Goal: Transaction & Acquisition: Purchase product/service

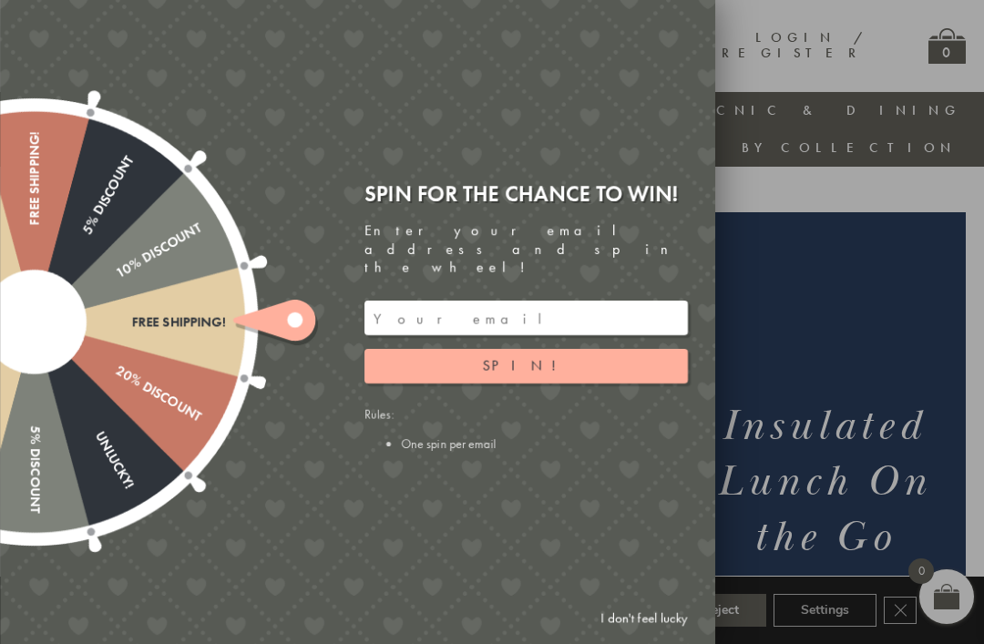
scroll to position [57, 0]
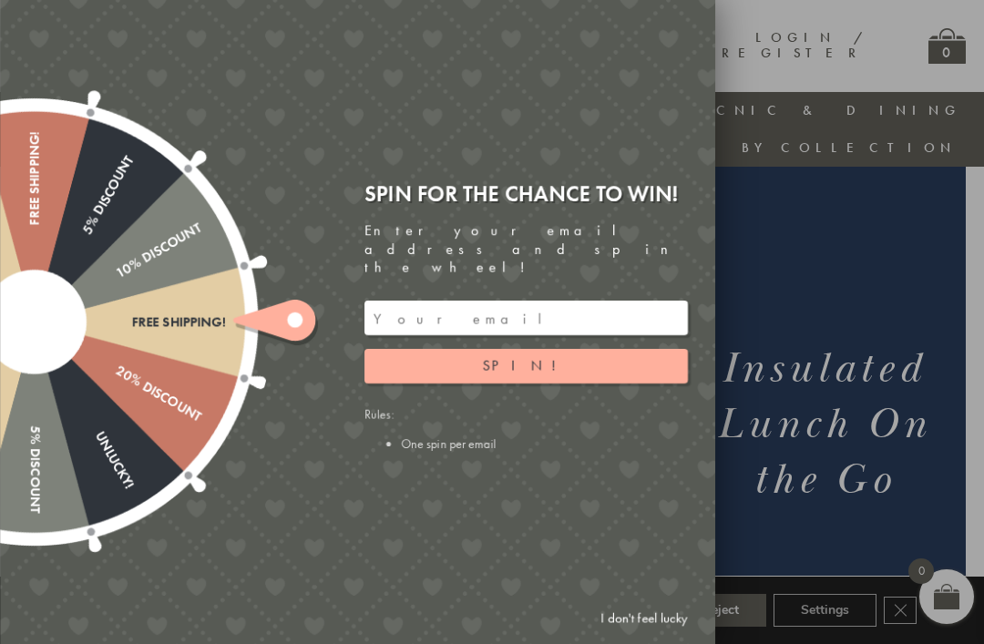
click at [596, 306] on input "email" at bounding box center [525, 318] width 323 height 35
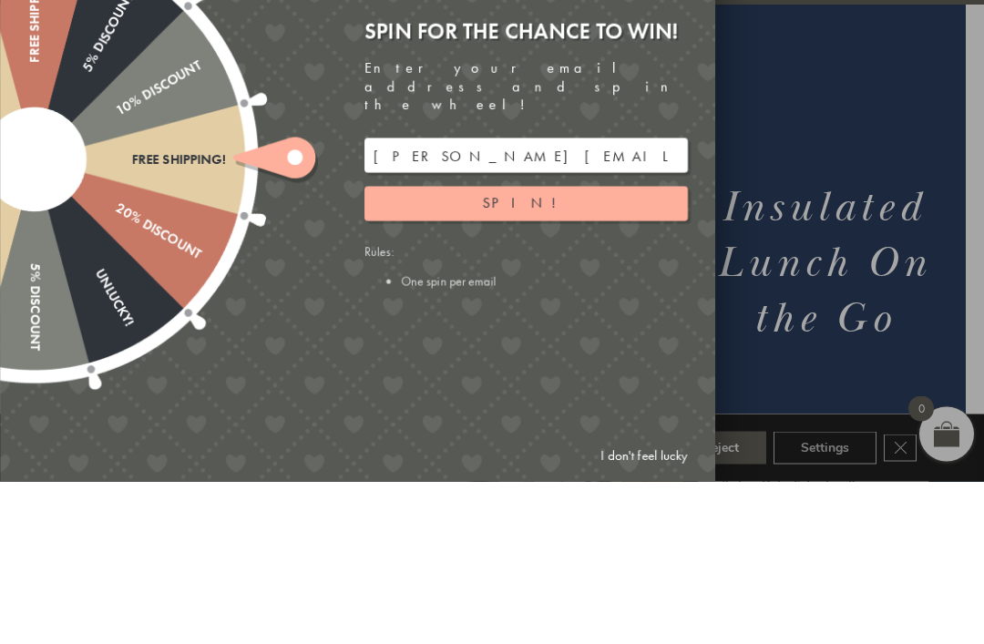
scroll to position [219, 18]
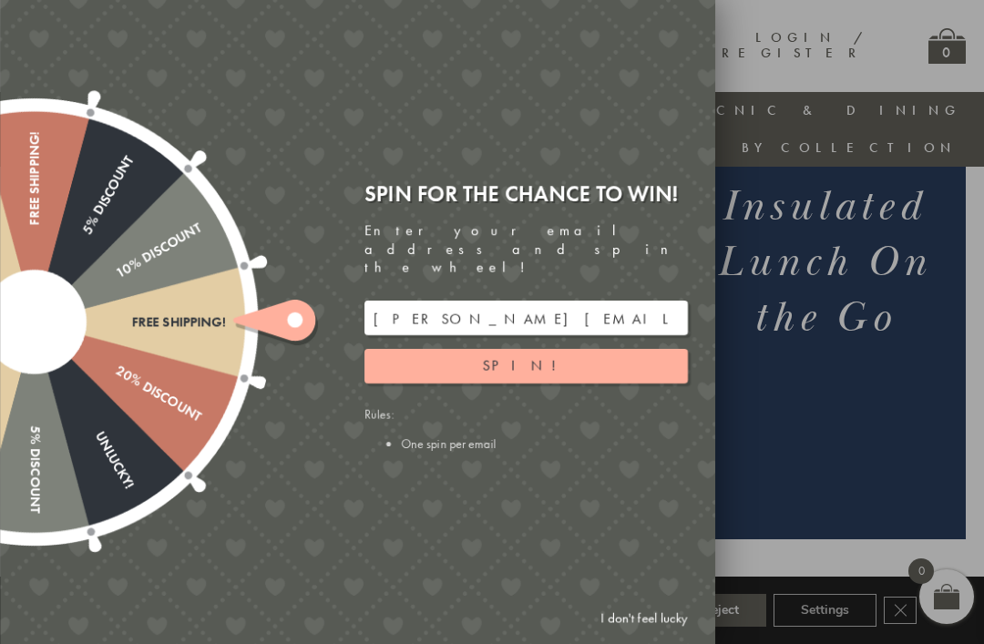
click at [576, 356] on button "Spin!" at bounding box center [525, 366] width 323 height 35
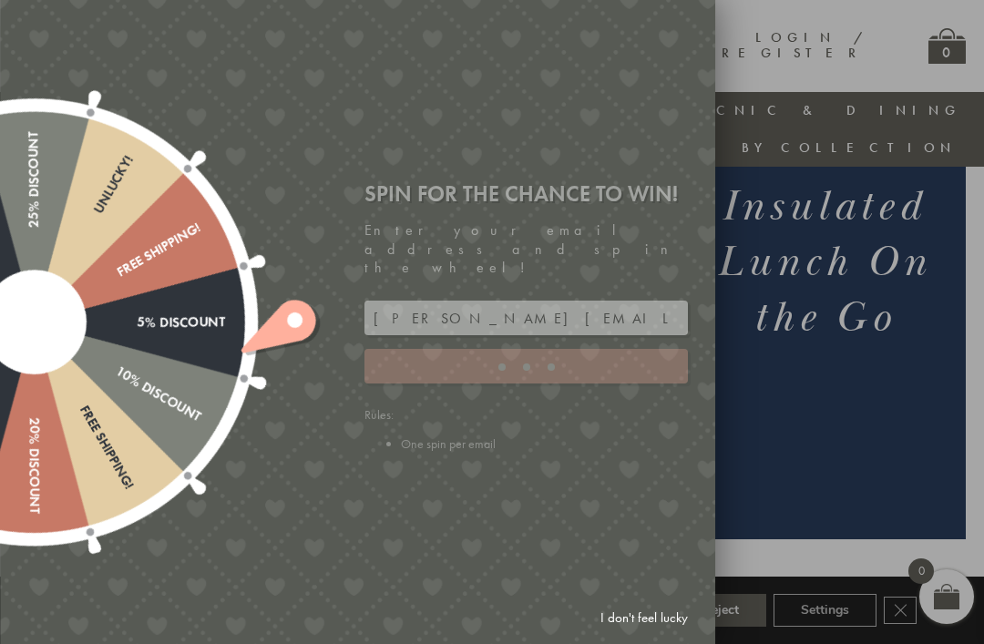
type input "GHM9BH6T"
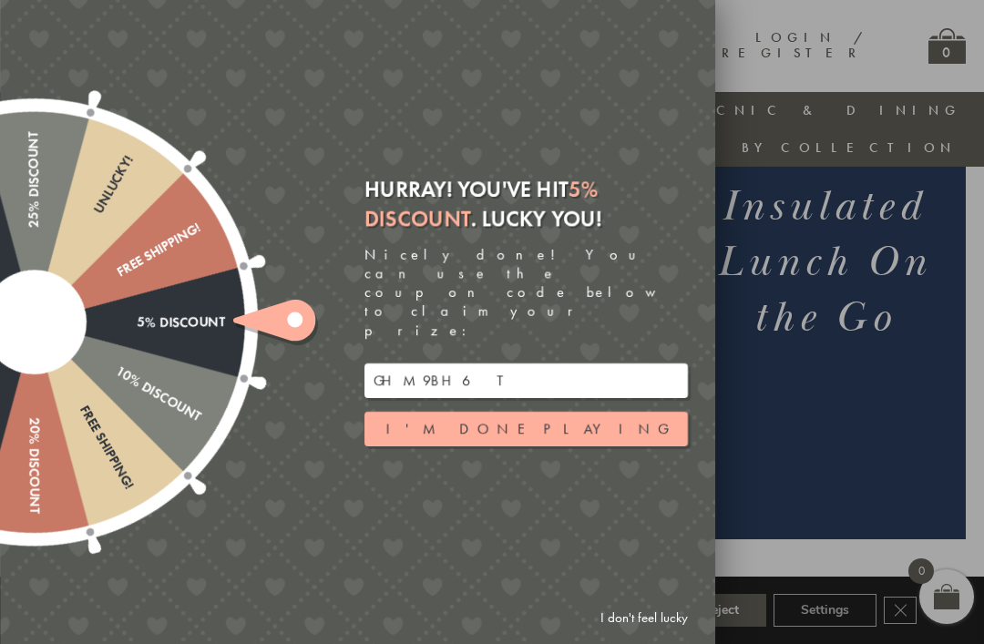
click at [527, 412] on button "I'm done playing" at bounding box center [525, 429] width 323 height 35
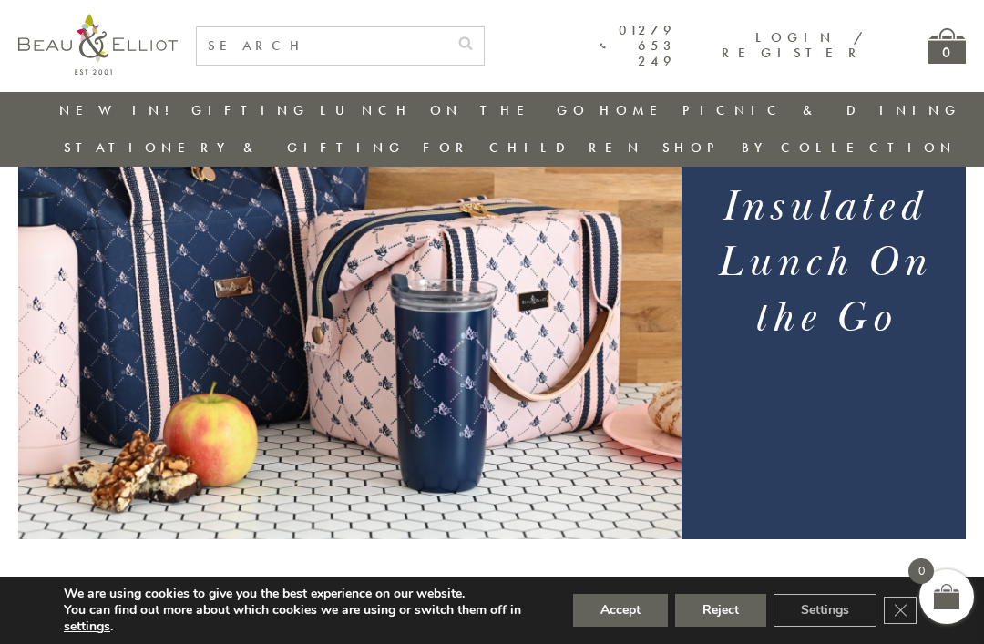
scroll to position [227, 18]
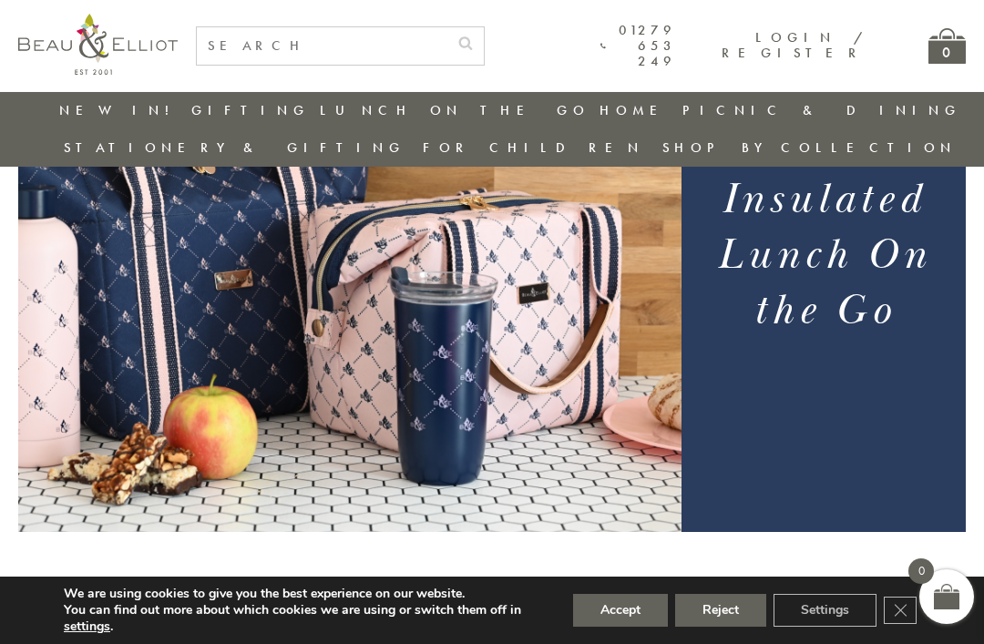
click at [338, 155] on link "Insulated Lunch Bags" at bounding box center [420, 164] width 164 height 32
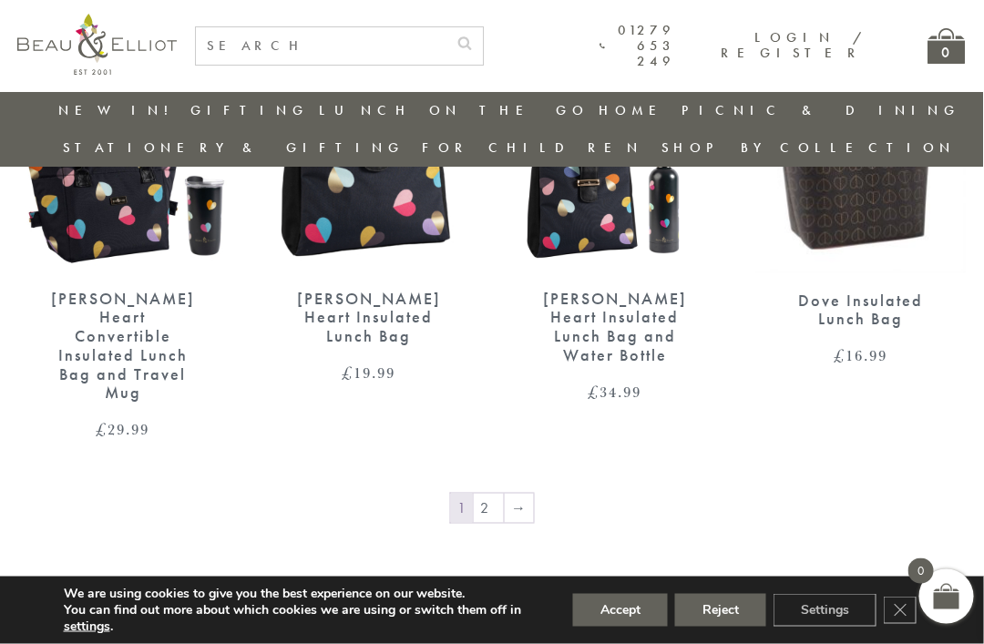
scroll to position [2784, 5]
click at [484, 493] on link "2" at bounding box center [489, 507] width 30 height 29
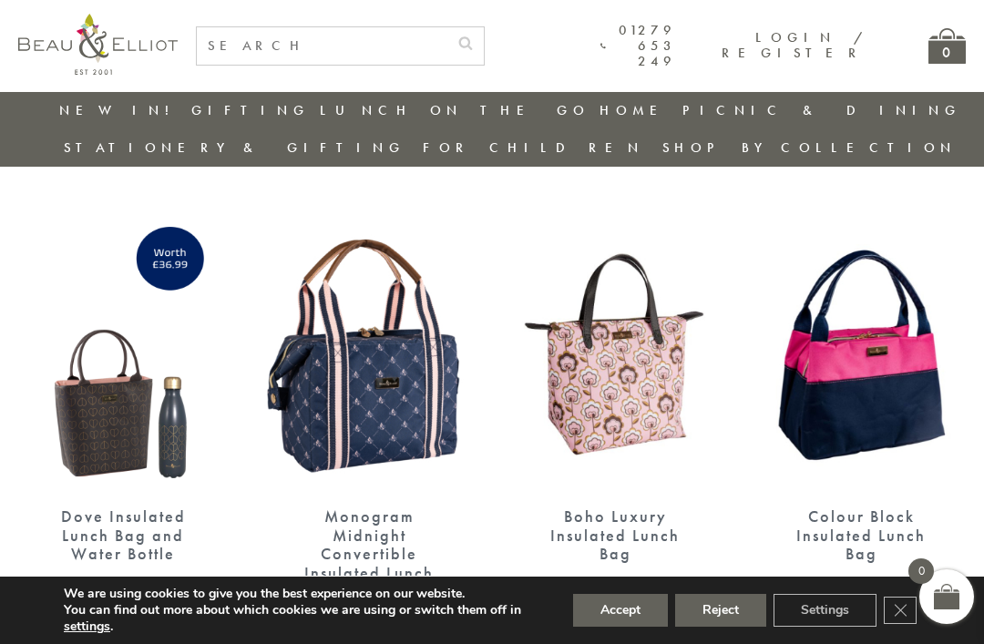
scroll to position [613, 0]
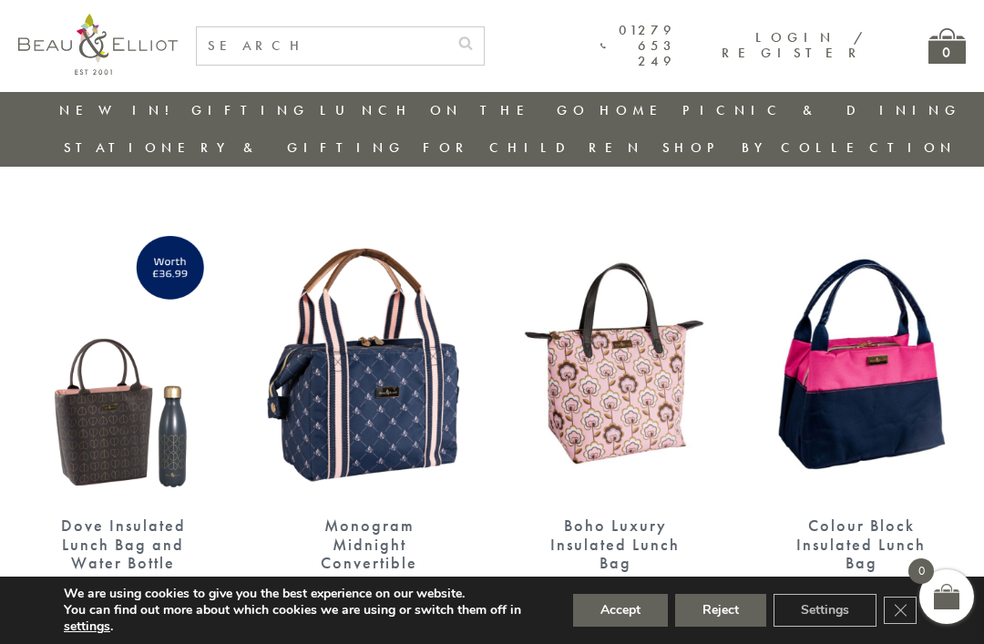
click at [906, 342] on img at bounding box center [860, 363] width 209 height 270
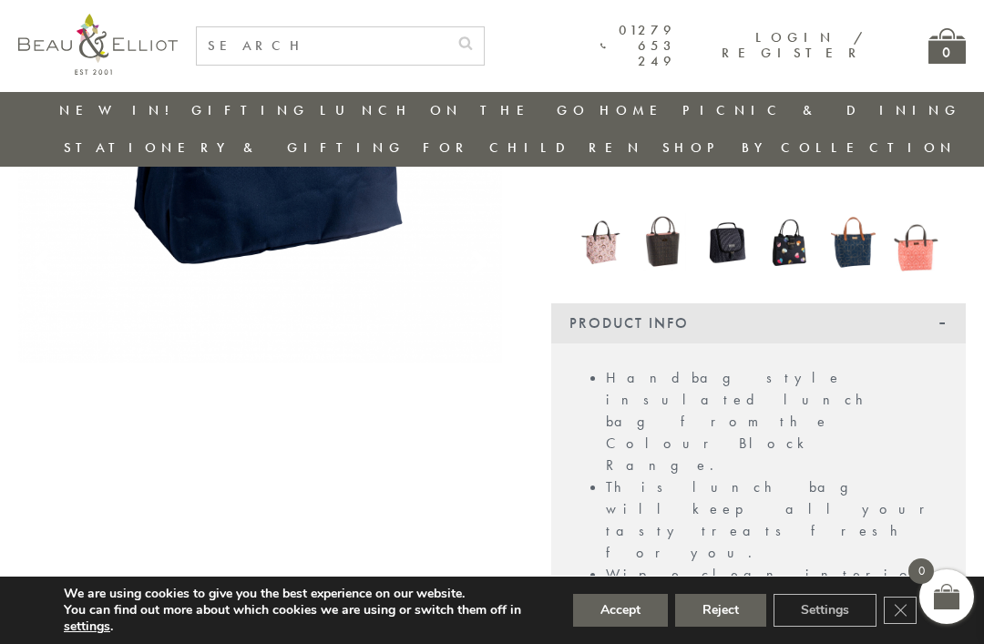
scroll to position [352, 0]
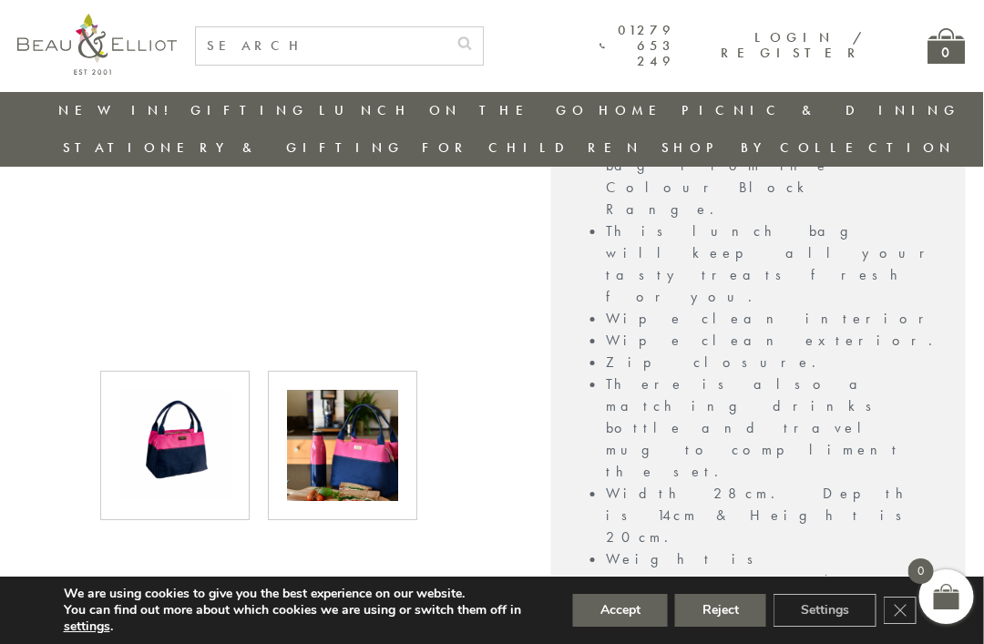
scroll to position [605, 3]
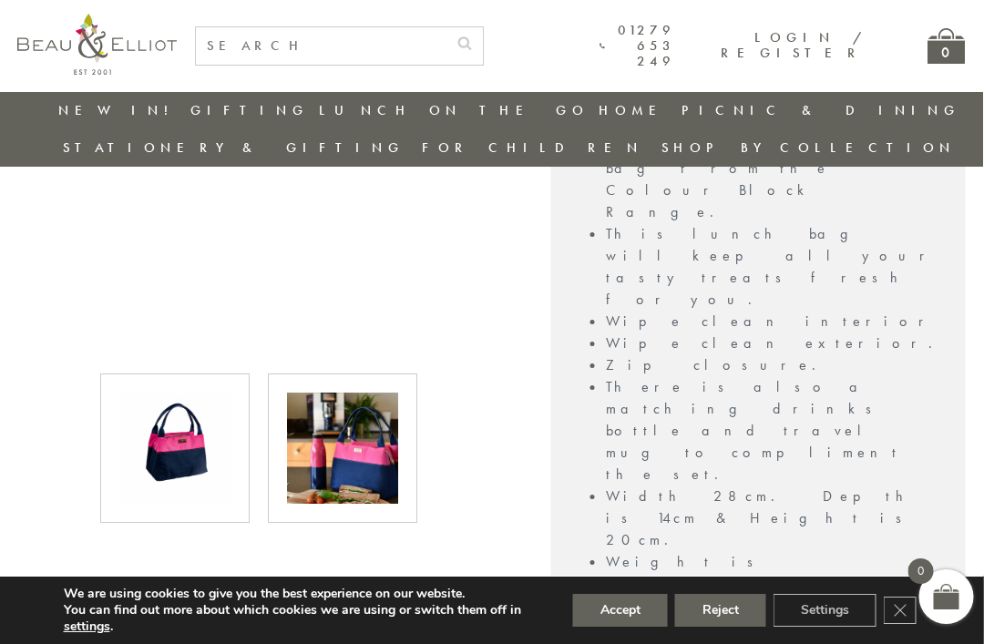
click at [370, 418] on img at bounding box center [343, 448] width 111 height 111
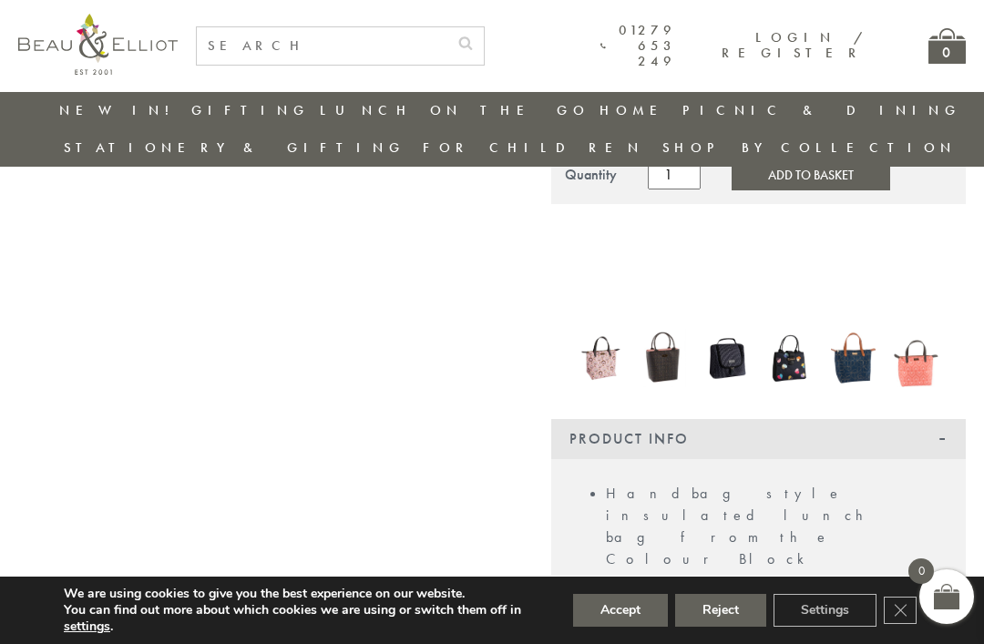
scroll to position [241, 4]
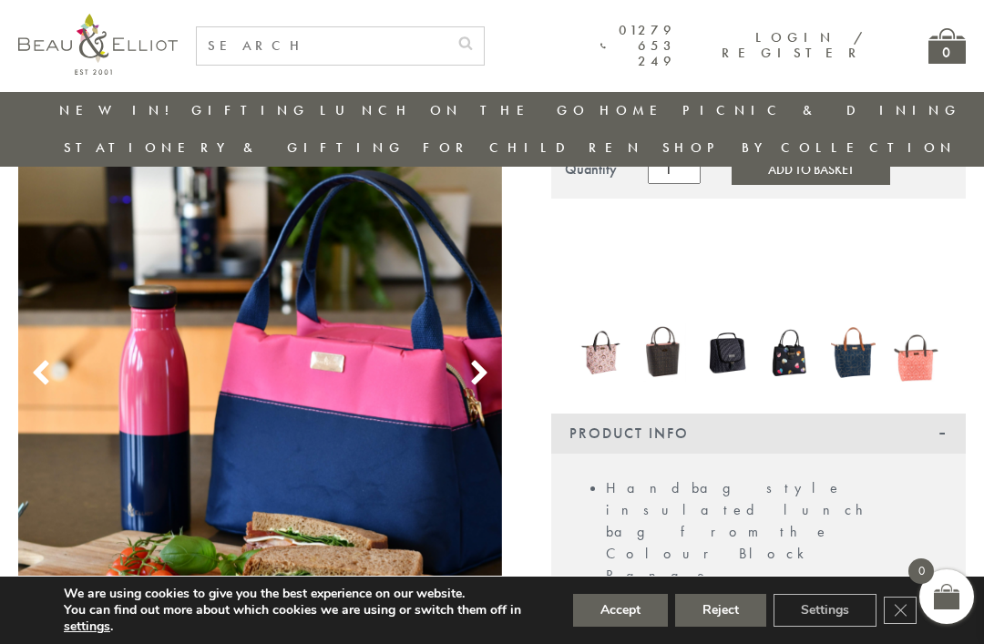
click at [471, 352] on img at bounding box center [260, 352] width 484 height 726
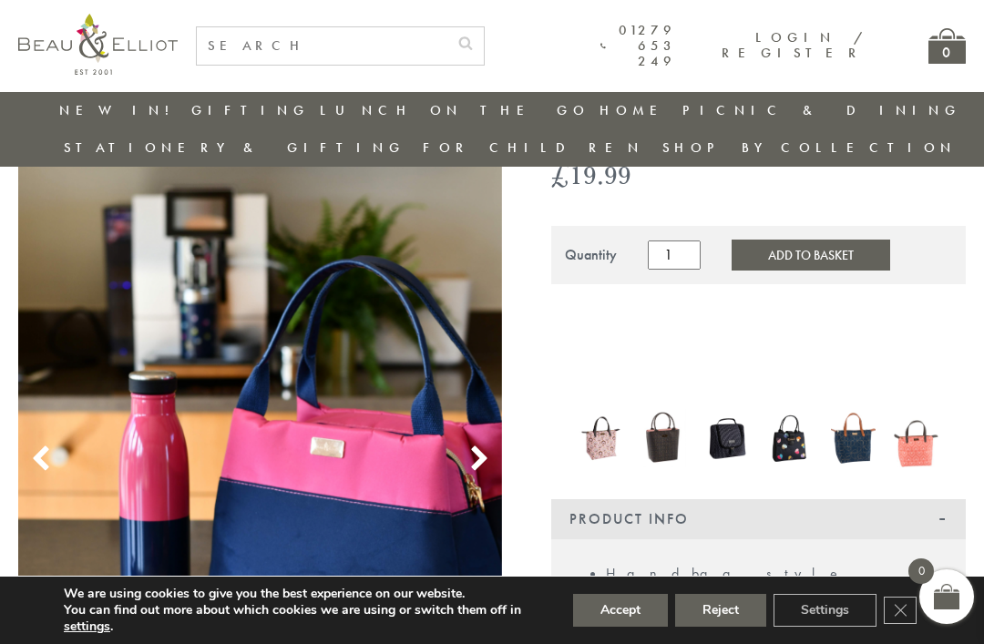
scroll to position [152, 4]
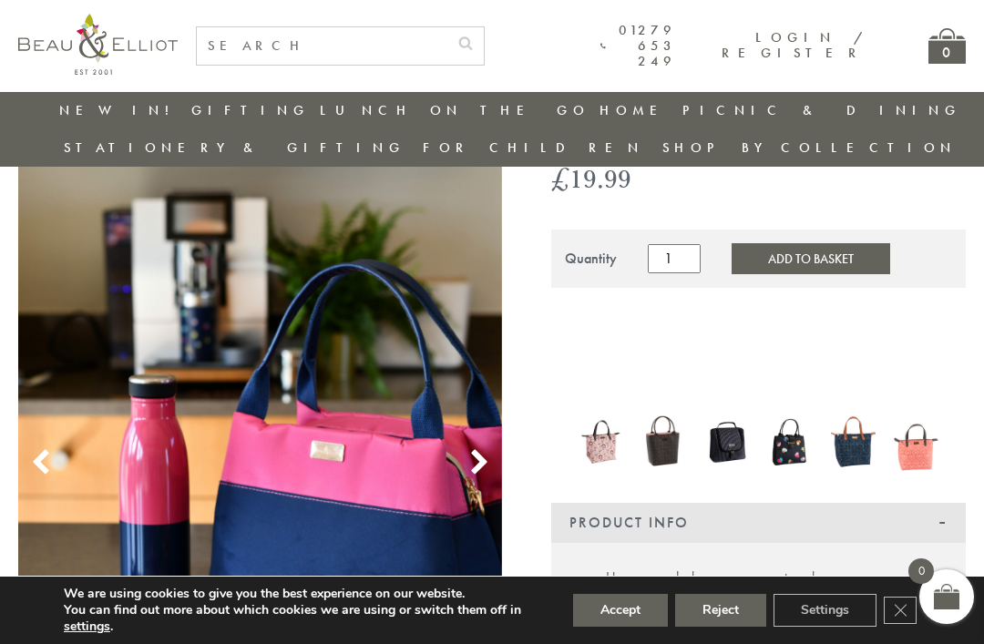
click at [824, 243] on button "Add to Basket" at bounding box center [810, 258] width 158 height 31
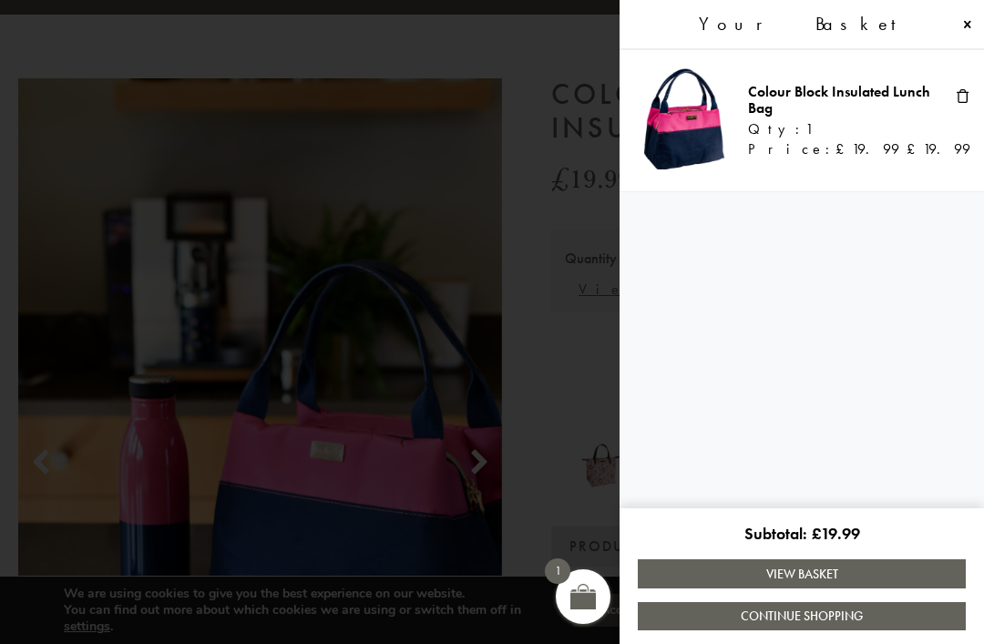
scroll to position [152, 0]
click at [836, 579] on link "View Basket" at bounding box center [801, 573] width 328 height 28
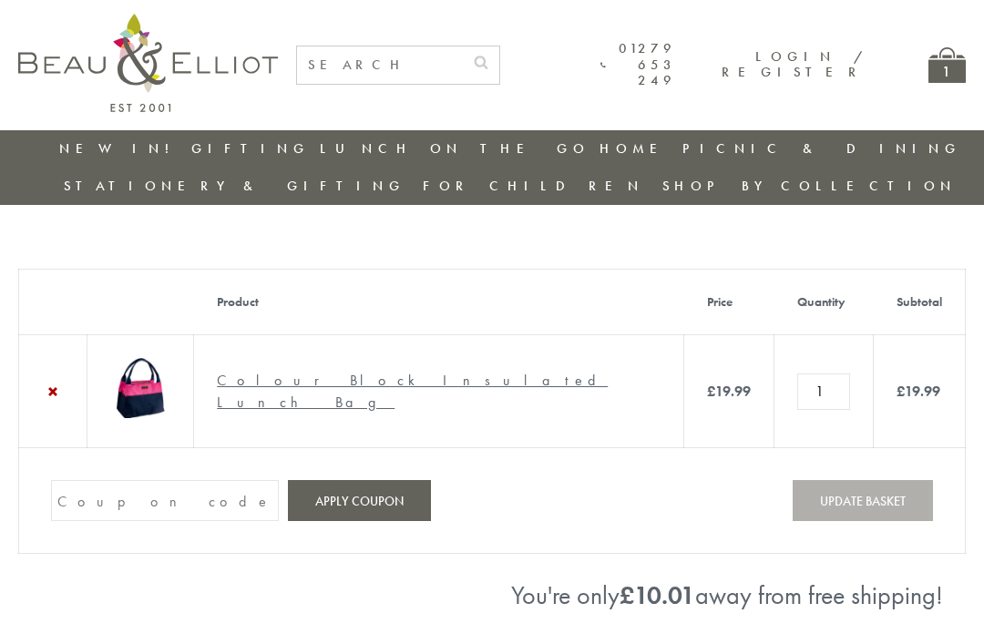
click at [232, 491] on input "Coupon:" at bounding box center [165, 500] width 228 height 41
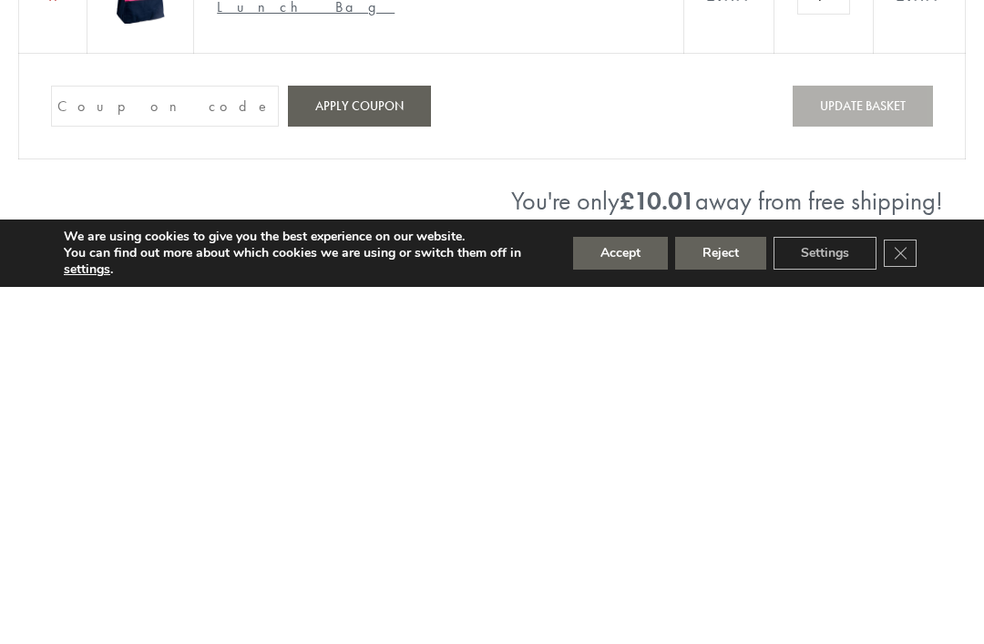
click at [209, 443] on input "Coupon:" at bounding box center [165, 463] width 228 height 41
click at [136, 443] on input "Coupon:" at bounding box center [165, 463] width 228 height 41
paste input "GHM9BH6T"
type input "GHM9BH6T"
click at [357, 443] on button "Apply coupon" at bounding box center [359, 463] width 143 height 41
